Goal: Information Seeking & Learning: Learn about a topic

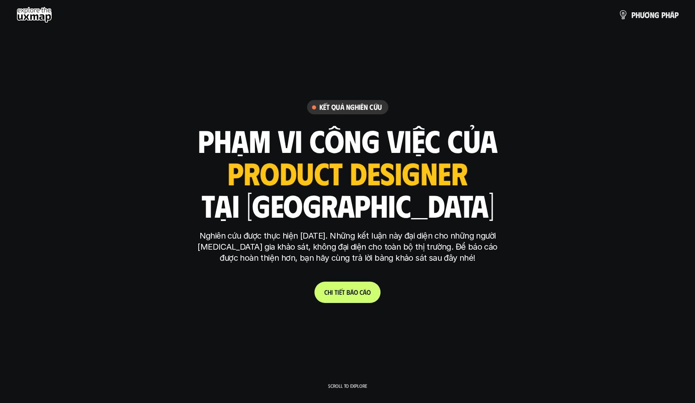
click at [228, 172] on div "ui designer ui/ux designer product designer UX designer ui designer" at bounding box center [347, 173] width 240 height 34
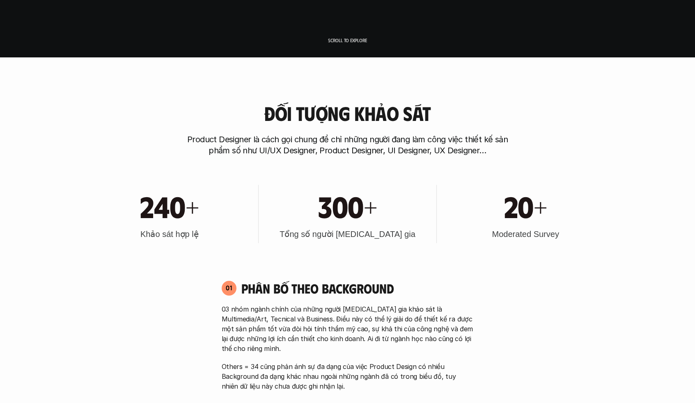
scroll to position [345, 0]
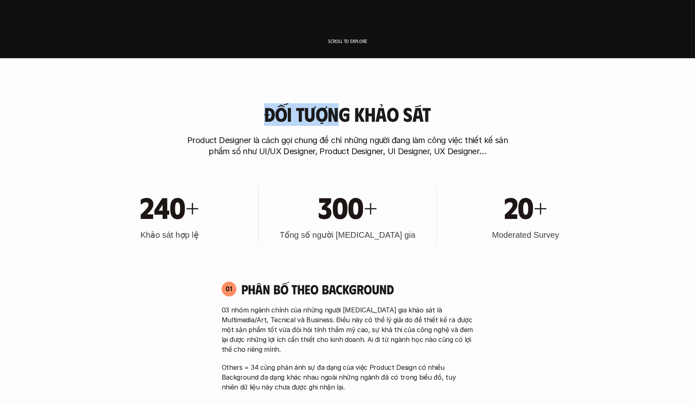
drag, startPoint x: 269, startPoint y: 110, endPoint x: 336, endPoint y: 119, distance: 67.5
click at [336, 119] on h3 "Đối tượng khảo sát" at bounding box center [347, 114] width 167 height 22
click at [357, 133] on div "Đối tượng khảo sát Product Designer là cách gọi chung để chỉ những người đang l…" at bounding box center [347, 130] width 525 height 54
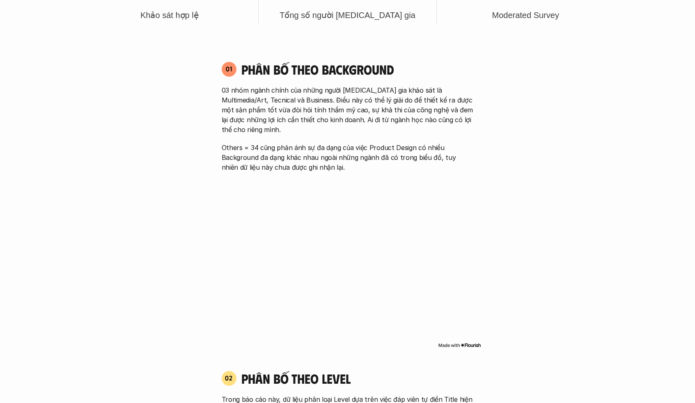
scroll to position [567, 0]
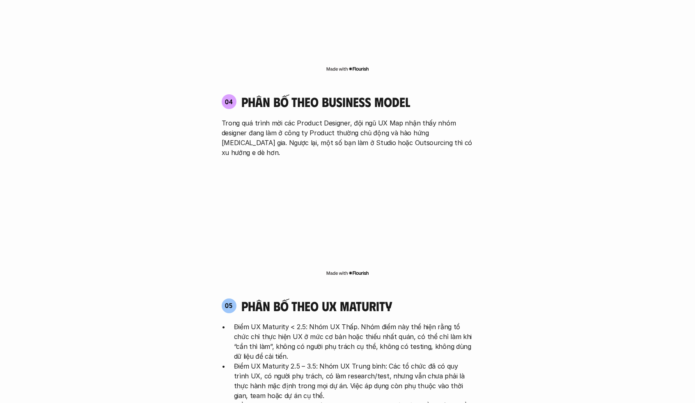
scroll to position [1479, 0]
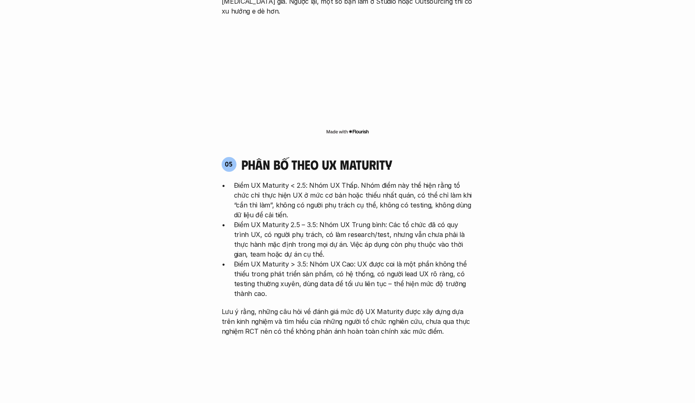
scroll to position [1633, 0]
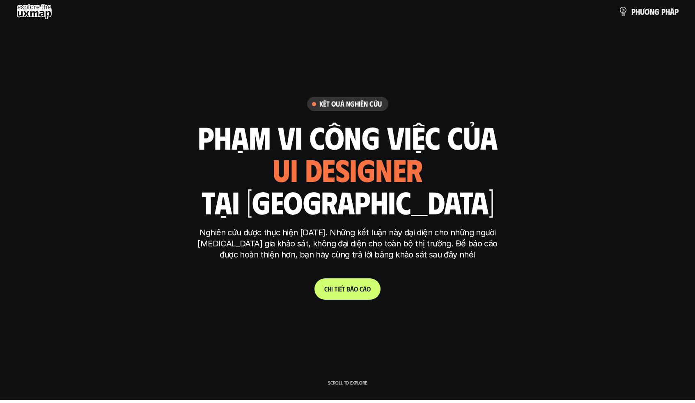
scroll to position [0, 0]
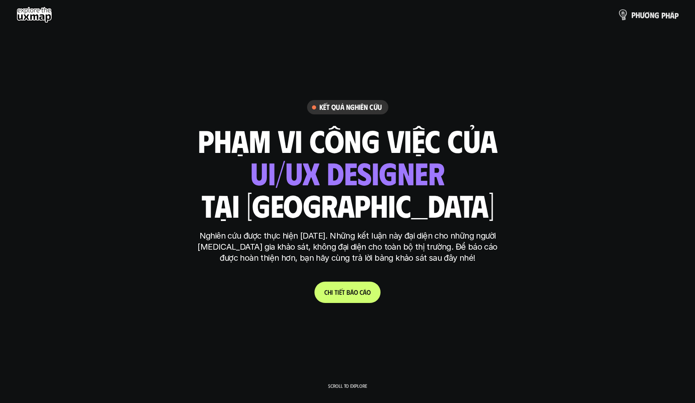
click at [560, 14] on p "p h ư ơ n g p h á p" at bounding box center [654, 14] width 47 height 9
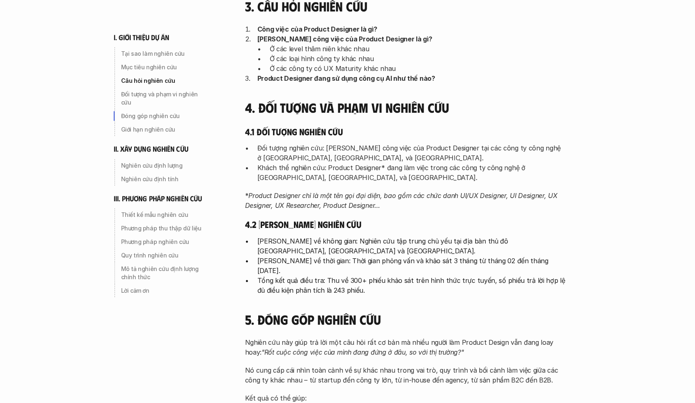
scroll to position [476, 0]
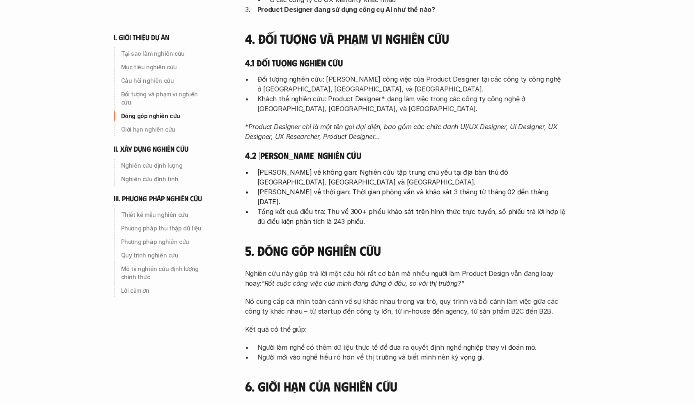
click at [279, 143] on div "4. Đối tượng và phạm vi nghiên cứu 4.1 Đối tượng nghiên cứu Đối tượng nghiên cứ…" at bounding box center [405, 128] width 320 height 195
click at [370, 230] on div "I. Giới thiệu về dự án UX Map 1. Tại sao làm nghiên cứu Một trong những vấn đề …" at bounding box center [405, 123] width 320 height 950
